Goal: Task Accomplishment & Management: Manage account settings

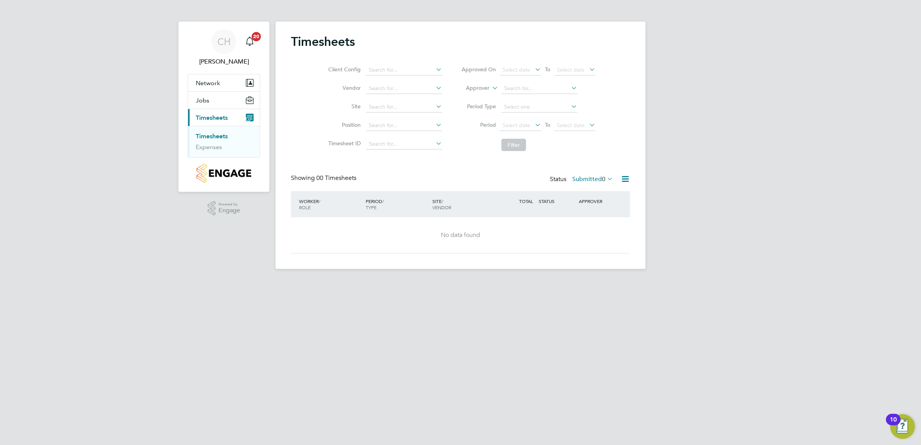
click at [606, 180] on icon at bounding box center [606, 178] width 0 height 11
click at [583, 227] on li "Approved" at bounding box center [584, 226] width 35 height 11
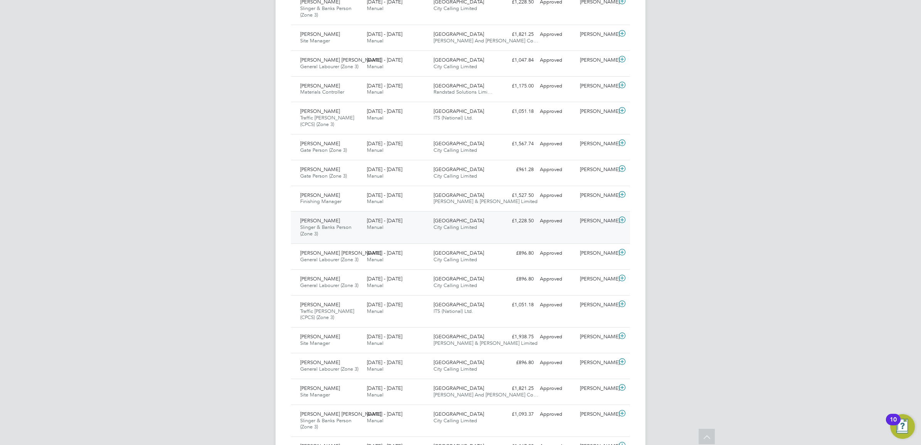
click at [407, 234] on div "28 Jul - 3 Aug 2025 Manual" at bounding box center [397, 224] width 67 height 19
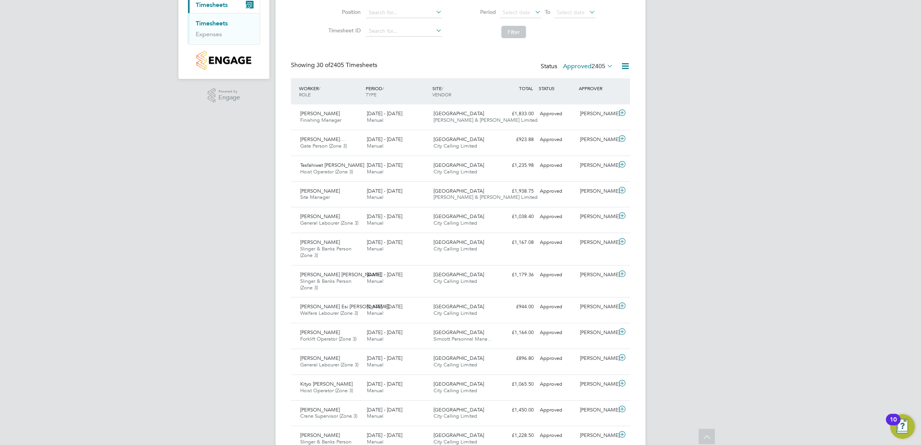
click at [602, 66] on span "2405" at bounding box center [599, 66] width 14 height 8
click at [579, 99] on li "Submitted" at bounding box center [579, 101] width 35 height 11
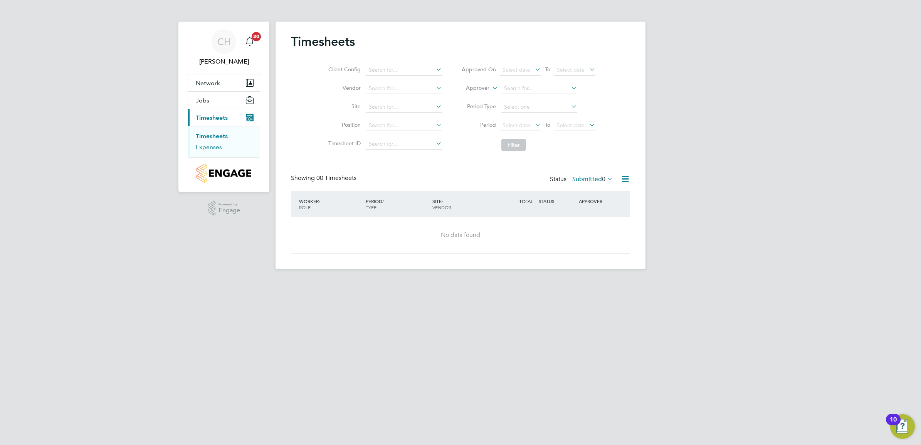
click at [217, 145] on link "Expenses" at bounding box center [209, 146] width 26 height 7
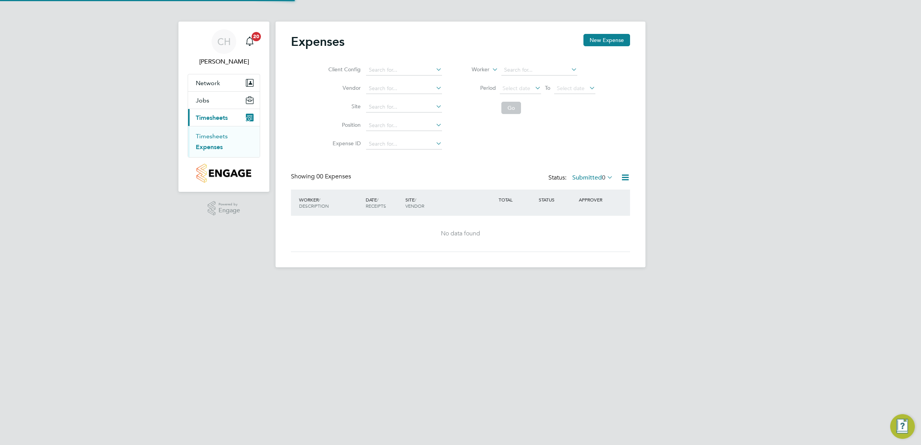
click at [216, 137] on link "Timesheets" at bounding box center [212, 136] width 32 height 7
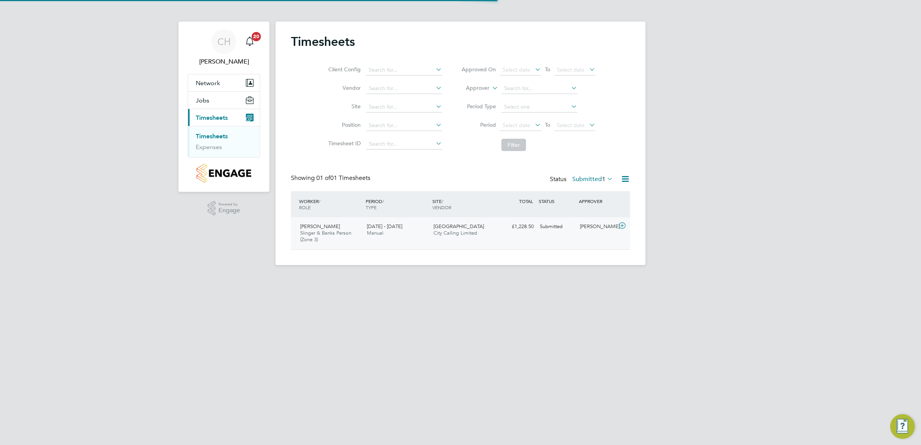
scroll to position [19, 67]
click at [400, 241] on div "Godfrey Onyac Slinger & Banks Person (Zone 3) 4 - 10 Aug 2025 4 - 10 Aug 2025 M…" at bounding box center [460, 233] width 339 height 32
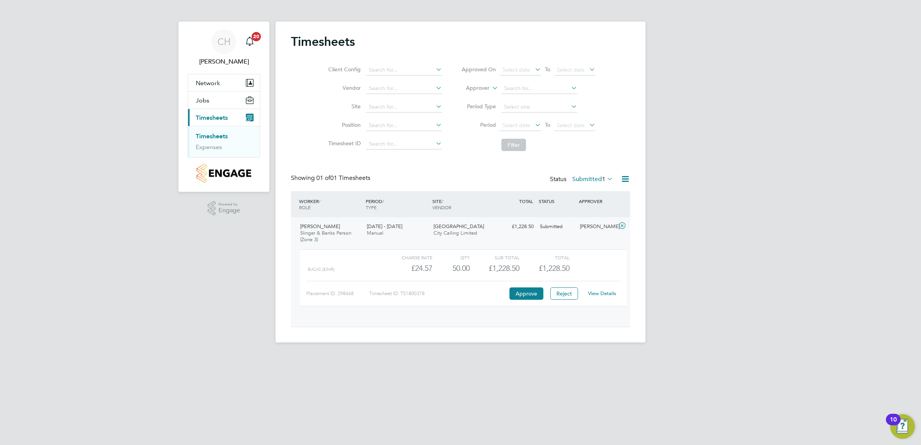
scroll to position [13, 75]
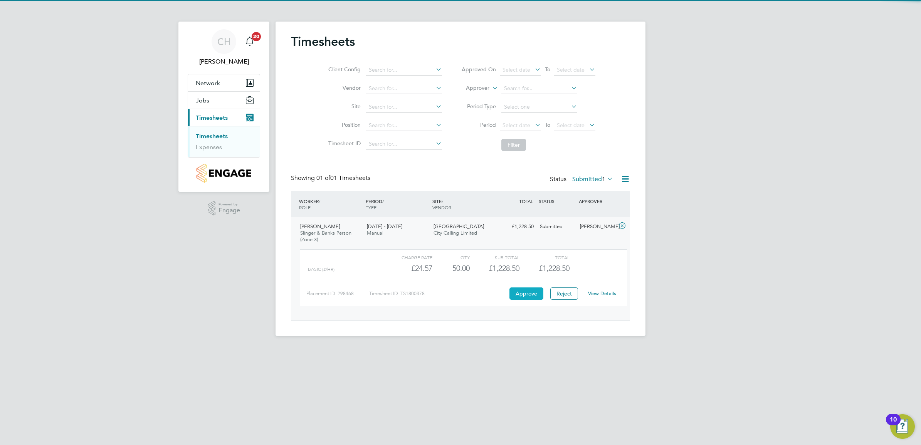
click at [520, 300] on button "Approve" at bounding box center [527, 294] width 34 height 12
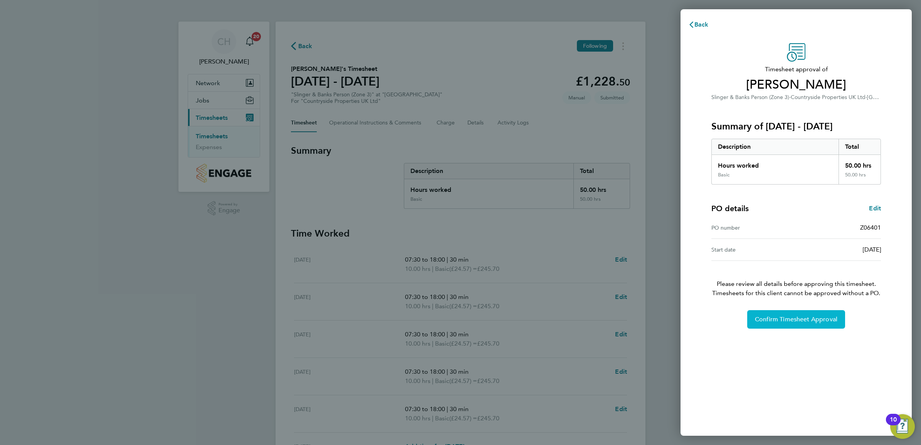
click at [802, 316] on span "Confirm Timesheet Approval" at bounding box center [796, 320] width 83 height 8
